Goal: Use online tool/utility: Utilize a website feature to perform a specific function

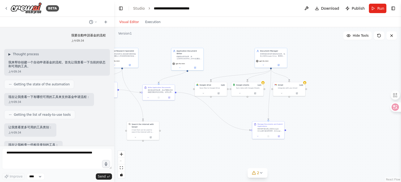
scroll to position [1630, 0]
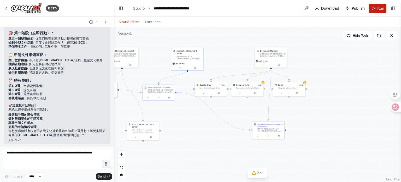
click at [372, 7] on button "Run" at bounding box center [378, 8] width 18 height 9
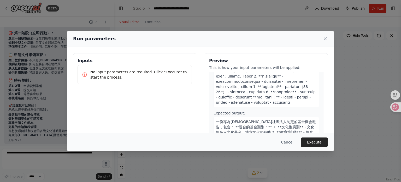
scroll to position [0, 0]
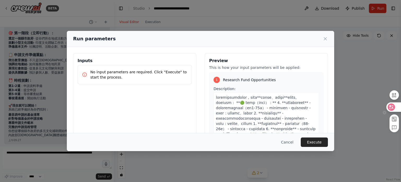
click at [395, 102] on div at bounding box center [394, 106] width 14 height 9
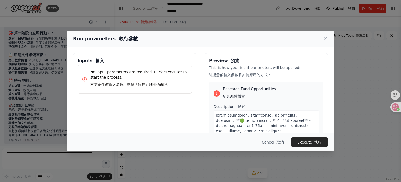
click at [122, 83] on font "不需要任何輸入參數。點擊「執行」以開始處理。" at bounding box center [130, 84] width 80 height 4
click at [306, 143] on button "Execute 執行" at bounding box center [309, 141] width 37 height 9
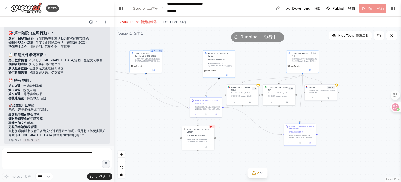
drag, startPoint x: 201, startPoint y: 160, endPoint x: 233, endPoint y: 162, distance: 31.7
click at [233, 162] on div ".deletable-edge-delete-btn { width: 20px; height: 20px; border: 0px solid #ffff…" at bounding box center [257, 104] width 287 height 154
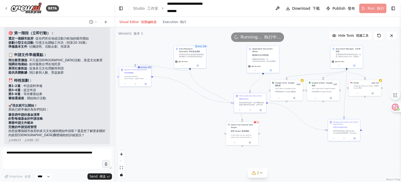
click at [277, 158] on div ".deletable-edge-delete-btn { width: 20px; height: 20px; border: 0px solid #ffff…" at bounding box center [257, 104] width 287 height 154
click at [193, 113] on div ".deletable-edge-delete-btn { width: 20px; height: 20px; border: 0px solid #ffff…" at bounding box center [257, 104] width 287 height 154
drag, startPoint x: 137, startPoint y: 70, endPoint x: 194, endPoint y: 94, distance: 62.5
click at [194, 94] on div "Research Fund Opportunities 研究經費機會" at bounding box center [190, 94] width 23 height 6
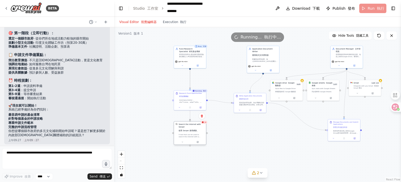
drag, startPoint x: 242, startPoint y: 137, endPoint x: 190, endPoint y: 137, distance: 51.8
click at [190, 137] on div "Search the internet with Serper 使用 Serper 搜尋網路。 A tool that can be used to sear…" at bounding box center [190, 130] width 32 height 18
click at [230, 142] on div ".deletable-edge-delete-btn { width: 20px; height: 20px; border: 0px solid #ffff…" at bounding box center [257, 104] width 287 height 154
drag, startPoint x: 258, startPoint y: 53, endPoint x: 227, endPoint y: 51, distance: 31.4
click at [227, 53] on font "應用程式文件撰寫器" at bounding box center [232, 54] width 16 height 3
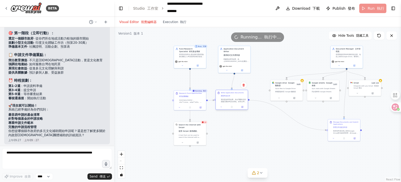
drag, startPoint x: 248, startPoint y: 102, endPoint x: 230, endPoint y: 100, distance: 18.2
click at [230, 100] on div "基於基金研究結果，為台灣網站項目創建完整的申請文档包。針對台灣的基金申請特色，重點準備： **技術文件：** - 網站技術架構規劃書 - 使用者介面設計說明 …" at bounding box center [233, 100] width 25 height 4
click at [263, 145] on div ".deletable-edge-delete-btn { width: 20px; height: 20px; border: 0px solid #ffff…" at bounding box center [257, 104] width 287 height 154
click at [147, 22] on font "視覺編輯器" at bounding box center [149, 22] width 16 height 4
click at [167, 24] on button "Execution 執行" at bounding box center [175, 22] width 30 height 6
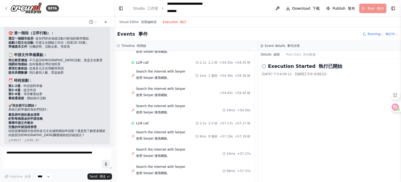
scroll to position [1311, 0]
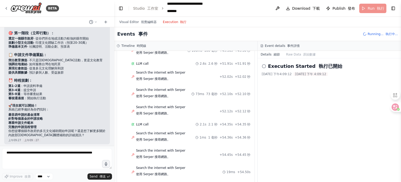
click at [264, 66] on icon at bounding box center [264, 66] width 4 height 4
click at [274, 70] on div "Execution Started 執行已開始 2025/8/18 下午4:09:12 2025/8/18 下午 4:09:12" at bounding box center [329, 69] width 135 height 14
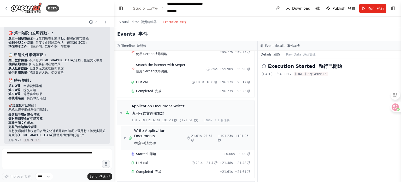
scroll to position [1465, 0]
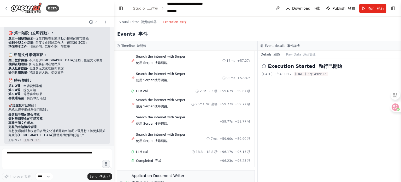
click at [319, 65] on font "執行已開始" at bounding box center [331, 65] width 24 height 5
click at [262, 65] on div "Execution Started 執行已開始 2025/8/18 下午4:09:12 2025/8/18 下午 4:09:12" at bounding box center [330, 119] width 144 height 123
click at [263, 65] on icon at bounding box center [264, 66] width 4 height 4
click at [280, 59] on div "Execution Started 執行已開始 2025/8/18 下午4:09:12 2025/8/18 下午 4:09:12" at bounding box center [330, 119] width 144 height 123
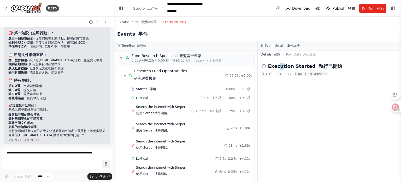
scroll to position [0, 0]
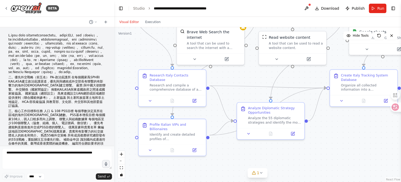
scroll to position [1196, 0]
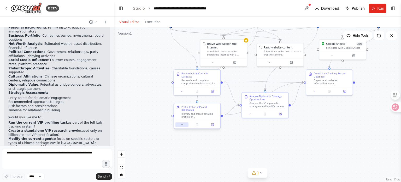
click at [183, 122] on button at bounding box center [182, 124] width 13 height 4
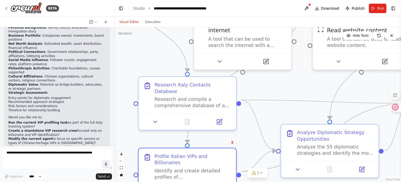
drag, startPoint x: 281, startPoint y: 47, endPoint x: 270, endPoint y: 127, distance: 81.2
click at [270, 127] on div ".deletable-edge-delete-btn { width: 20px; height: 20px; border: 0px solid #ffff…" at bounding box center [257, 104] width 287 height 154
